Goal: Find specific page/section: Find specific page/section

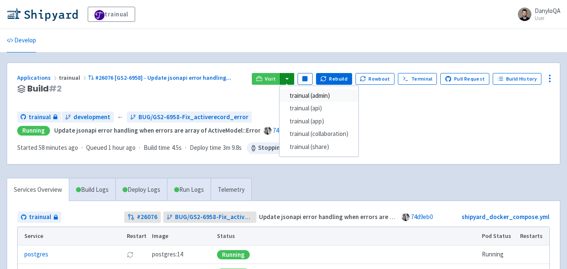
click at [326, 98] on link "trainual (admin)" at bounding box center [318, 95] width 79 height 13
